Goal: Task Accomplishment & Management: Manage account settings

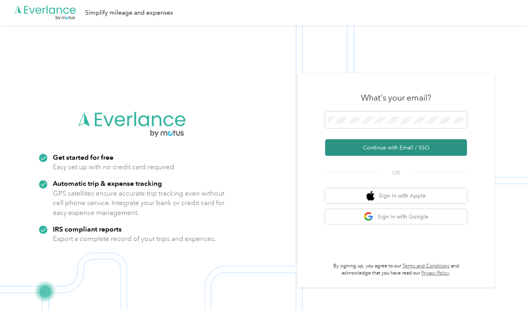
click at [392, 149] on button "Continue with Email / SSO" at bounding box center [396, 147] width 142 height 17
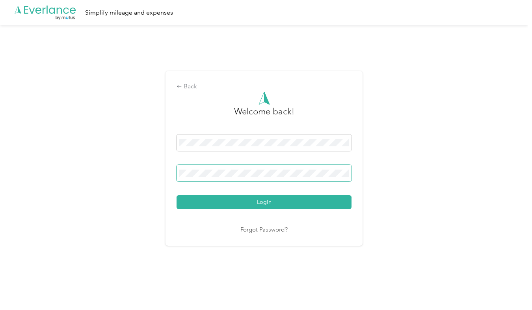
click at [177, 195] on button "Login" at bounding box center [264, 202] width 175 height 14
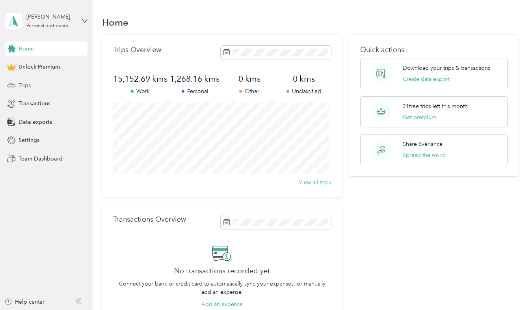
click at [29, 86] on span "Trips" at bounding box center [25, 85] width 12 height 8
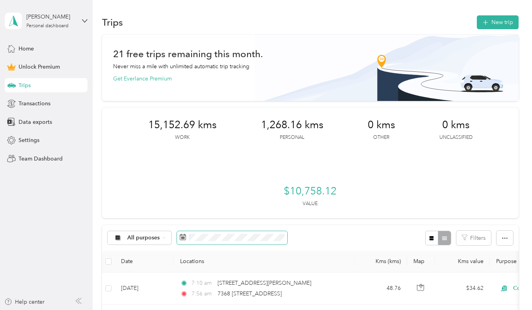
click at [181, 237] on rect at bounding box center [181, 237] width 1 height 1
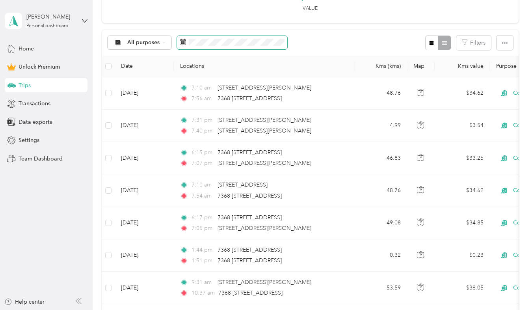
scroll to position [197, 0]
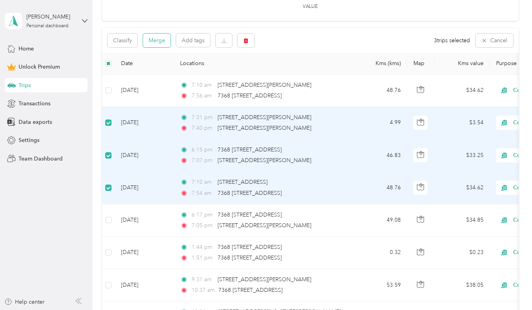
click at [162, 43] on button "Merge" at bounding box center [157, 41] width 28 height 14
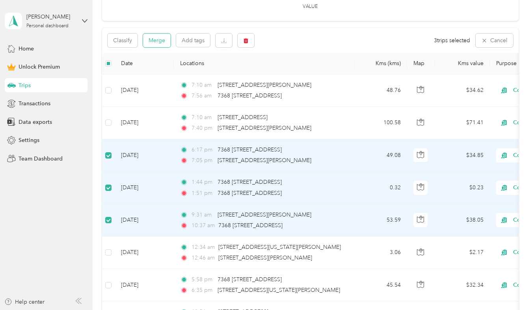
click at [159, 44] on button "Merge" at bounding box center [157, 41] width 28 height 14
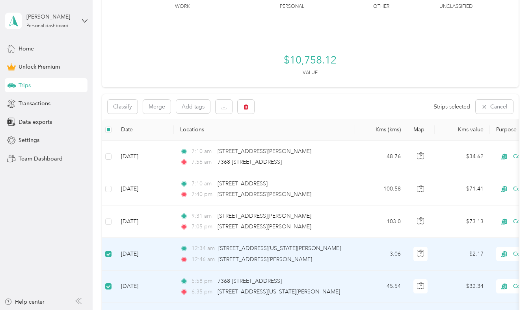
scroll to position [118, 0]
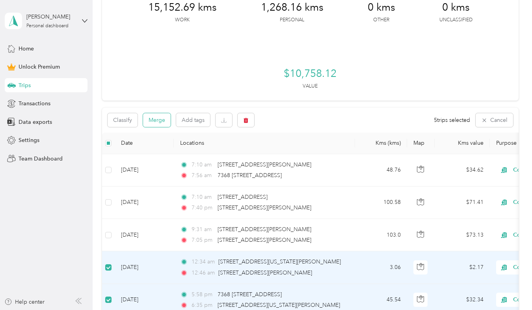
click at [157, 120] on button "Merge" at bounding box center [157, 120] width 28 height 14
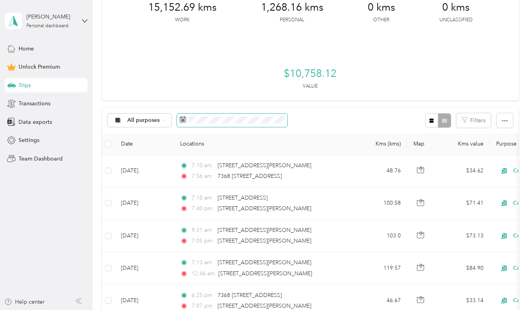
click at [185, 120] on icon at bounding box center [183, 119] width 6 height 6
click at [187, 123] on span at bounding box center [232, 120] width 110 height 13
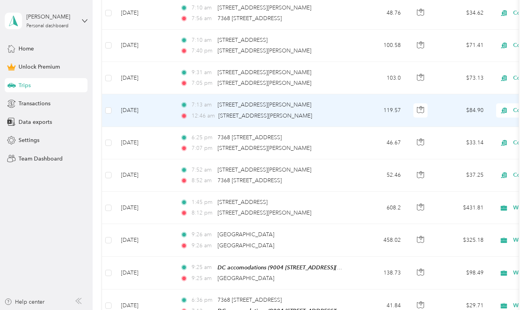
scroll to position [157, 0]
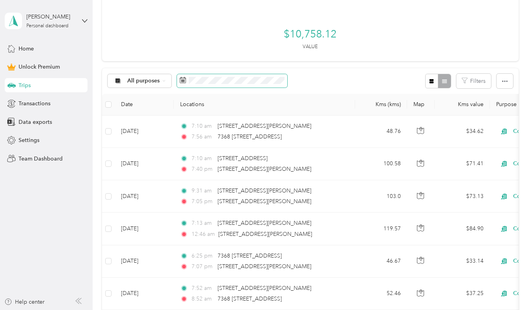
click at [186, 81] on span at bounding box center [232, 80] width 110 height 13
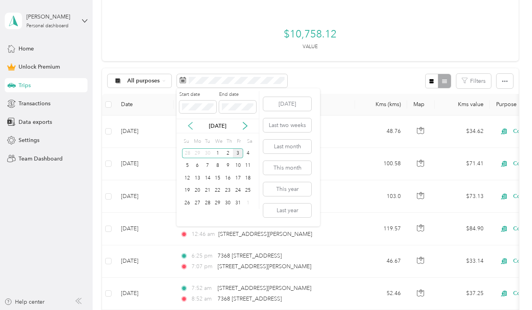
click at [192, 128] on icon at bounding box center [191, 126] width 8 height 8
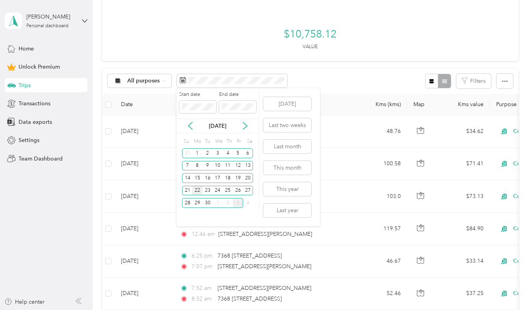
click at [197, 189] on div "22" at bounding box center [197, 191] width 10 height 10
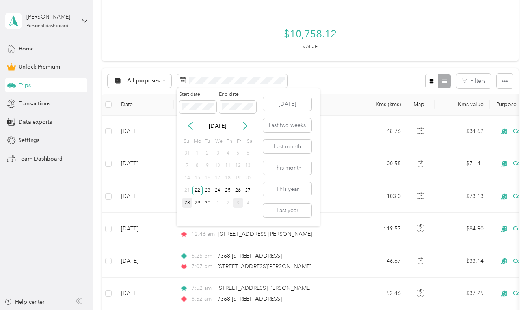
click at [188, 202] on div "28" at bounding box center [187, 203] width 10 height 10
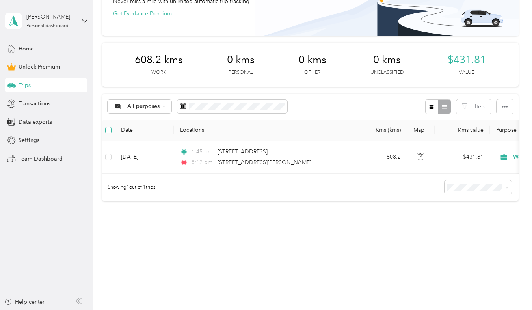
scroll to position [70, 0]
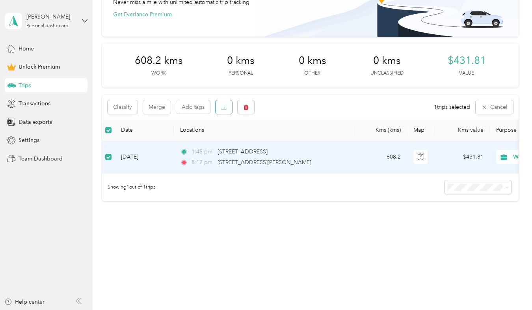
click at [224, 104] on icon "button" at bounding box center [224, 107] width 6 height 6
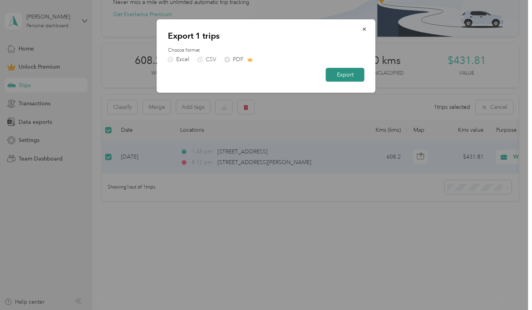
click at [353, 72] on button "Export" at bounding box center [345, 75] width 39 height 14
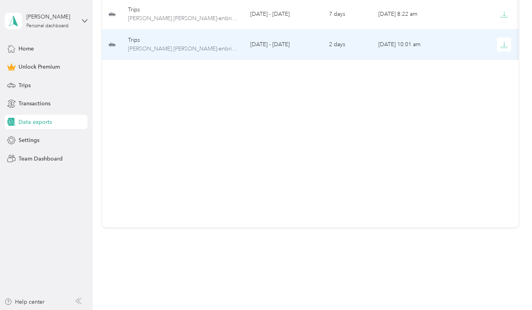
click at [318, 45] on td "[DATE] - [DATE]" at bounding box center [283, 45] width 79 height 30
click at [502, 44] on icon "button" at bounding box center [504, 44] width 7 height 7
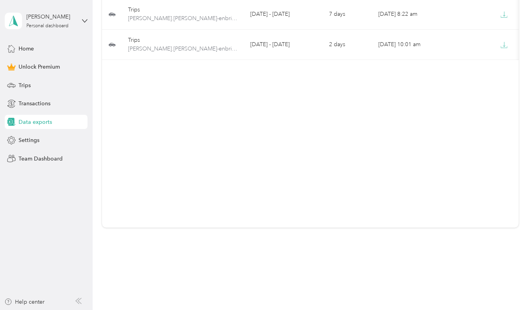
click at [308, 89] on div "Export type Date range Expires in Created Download Trips [PERSON_NAME].[PERSON_…" at bounding box center [310, 103] width 416 height 248
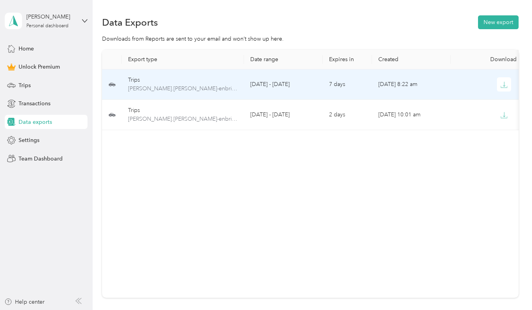
click at [291, 83] on td "[DATE] - [DATE]" at bounding box center [283, 84] width 79 height 30
click at [502, 84] on icon "button" at bounding box center [504, 84] width 7 height 7
